Goal: Task Accomplishment & Management: Use online tool/utility

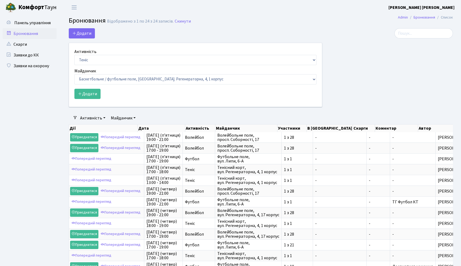
select select "1"
select select "25"
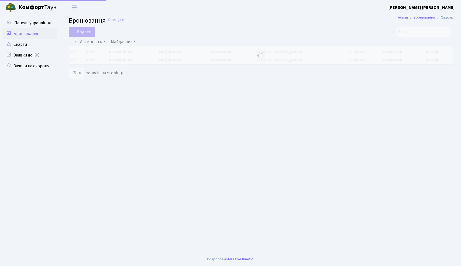
select select "25"
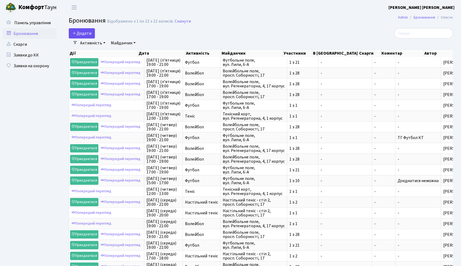
click at [89, 31] on button "Додати" at bounding box center [82, 33] width 26 height 10
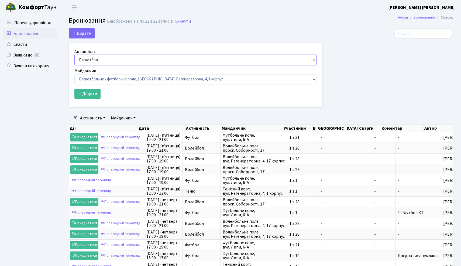
select select "1"
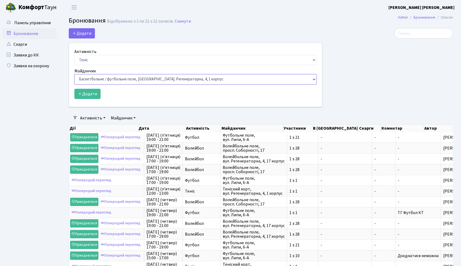
select select "1"
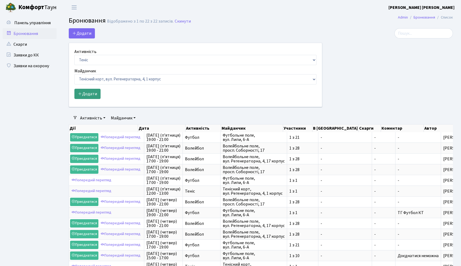
click at [86, 96] on button "Додати" at bounding box center [87, 94] width 26 height 10
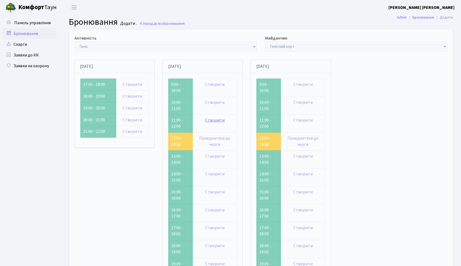
click at [216, 119] on link "Створити" at bounding box center [214, 120] width 19 height 6
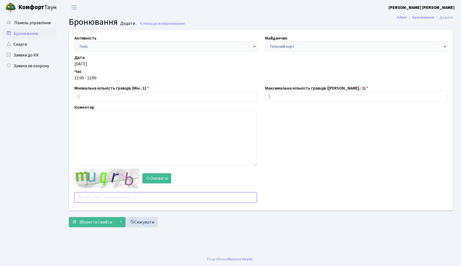
click at [100, 198] on input "text" at bounding box center [165, 198] width 182 height 10
type input "7pjca"
click at [97, 221] on span "Зберегти і вийти" at bounding box center [95, 223] width 33 height 6
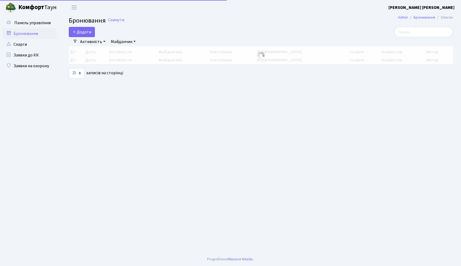
select select "25"
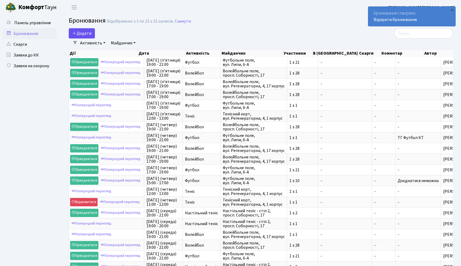
click at [86, 31] on button "Додати" at bounding box center [82, 33] width 26 height 10
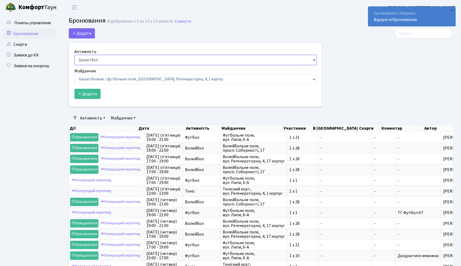
select select "1"
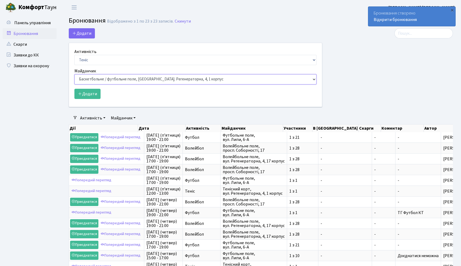
select select "1"
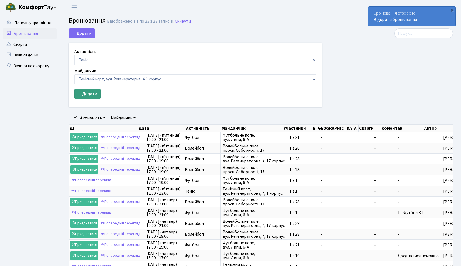
click at [94, 92] on button "Додати" at bounding box center [87, 94] width 26 height 10
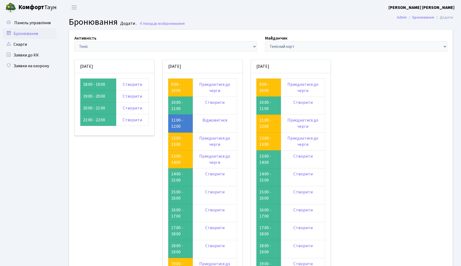
click at [22, 34] on link "Бронювання" at bounding box center [30, 33] width 54 height 11
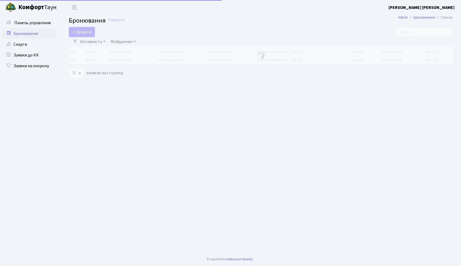
select select "25"
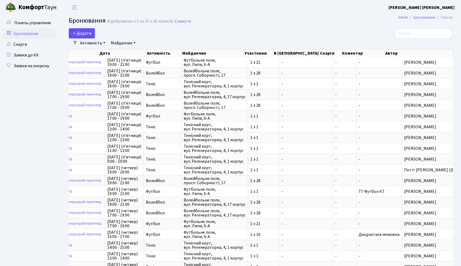
click at [84, 34] on button "Додати" at bounding box center [82, 33] width 26 height 10
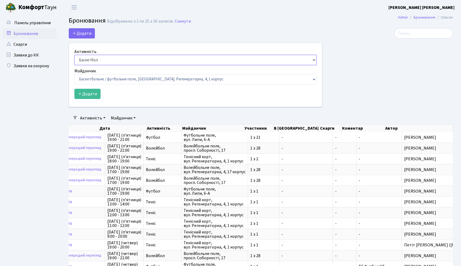
select select "1"
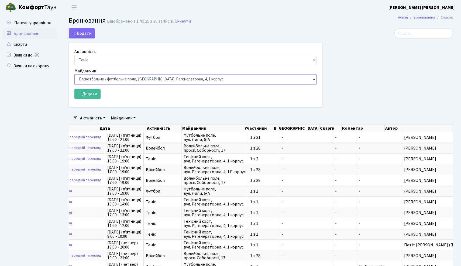
select select "1"
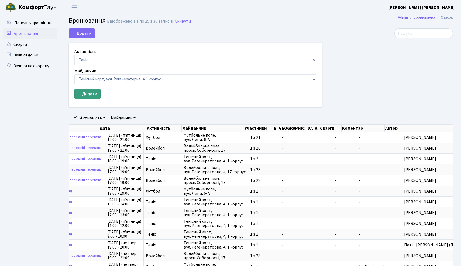
click at [95, 90] on button "Додати" at bounding box center [87, 94] width 26 height 10
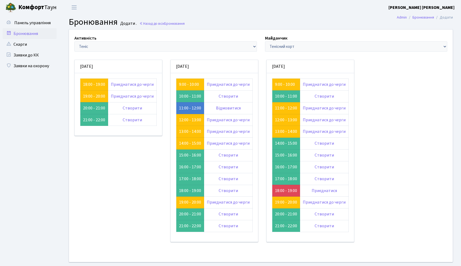
click at [332, 17] on main "Admin Бронювання Додати Бронювання Додати . Назад до всіх Бронювання Активність…" at bounding box center [261, 148] width 400 height 267
